Goal: Task Accomplishment & Management: Manage account settings

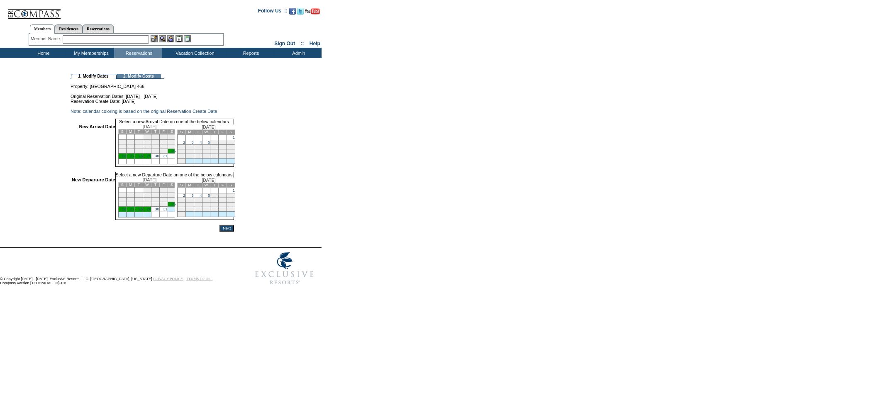
click at [175, 153] on link "25" at bounding box center [173, 151] width 4 height 4
click at [143, 159] on link "28" at bounding box center [141, 157] width 4 height 4
click at [176, 153] on td "25" at bounding box center [172, 151] width 8 height 5
